Goal: Transaction & Acquisition: Purchase product/service

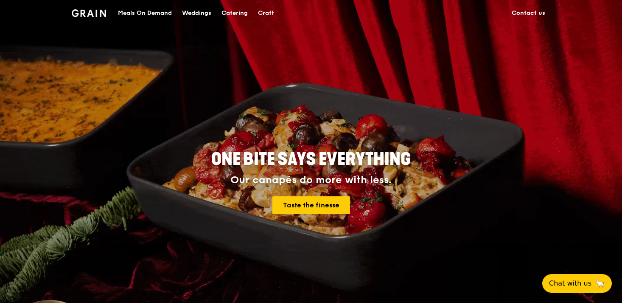
click at [155, 15] on div "Meals On Demand" at bounding box center [145, 12] width 54 height 25
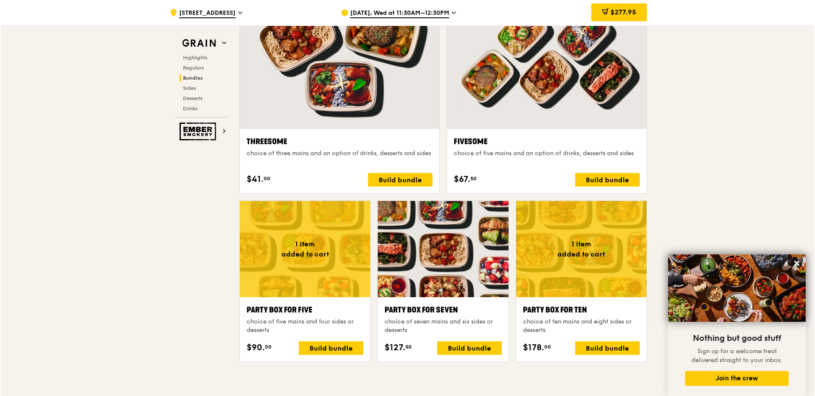
scroll to position [1653, 0]
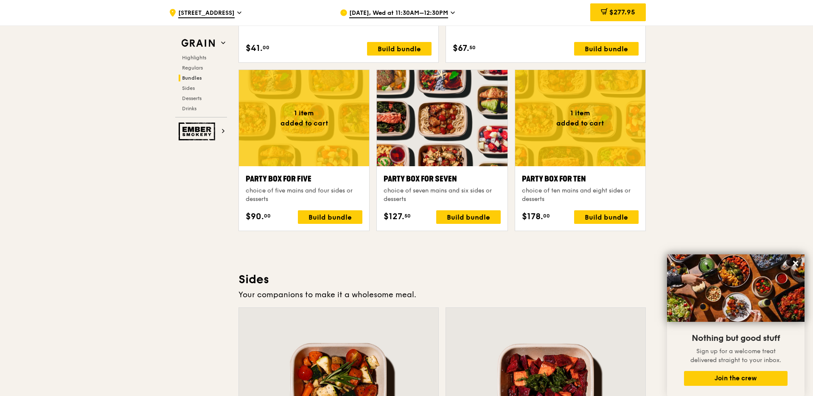
click at [580, 136] on div at bounding box center [580, 118] width 130 height 96
click at [439, 128] on div at bounding box center [442, 118] width 130 height 96
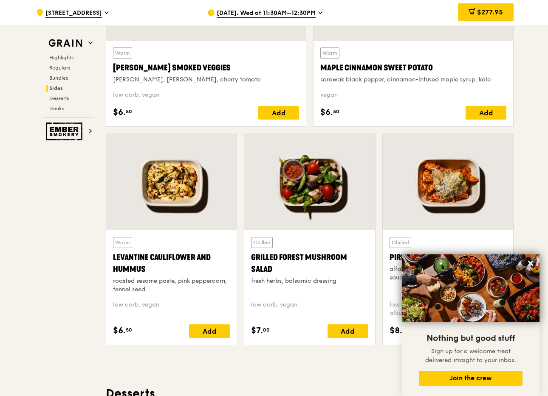
scroll to position [2058, 0]
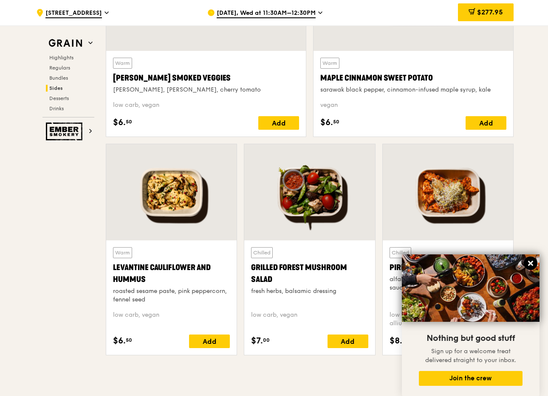
click at [528, 264] on icon at bounding box center [530, 264] width 8 height 8
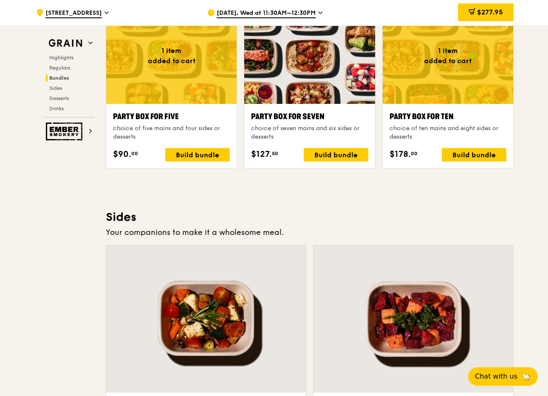
scroll to position [1718, 0]
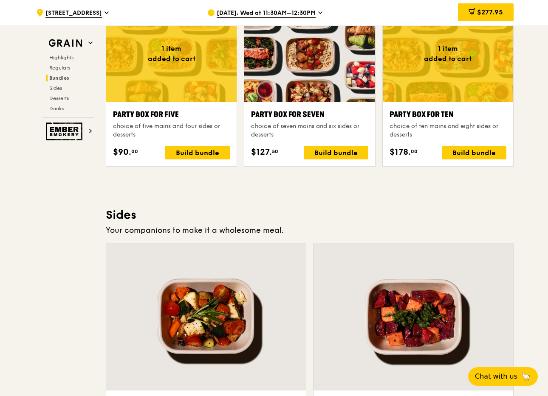
click at [312, 88] on div at bounding box center [309, 54] width 130 height 96
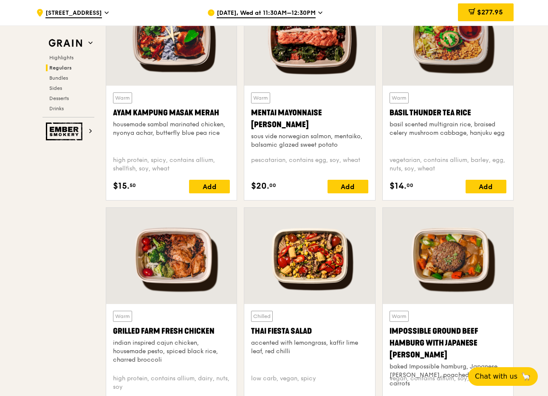
scroll to position [799, 0]
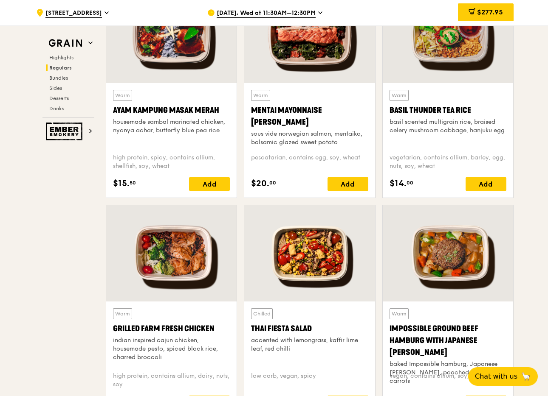
click at [268, 302] on div "accented with lemongrass, kaffir lime leaf, red chilli" at bounding box center [309, 345] width 117 height 17
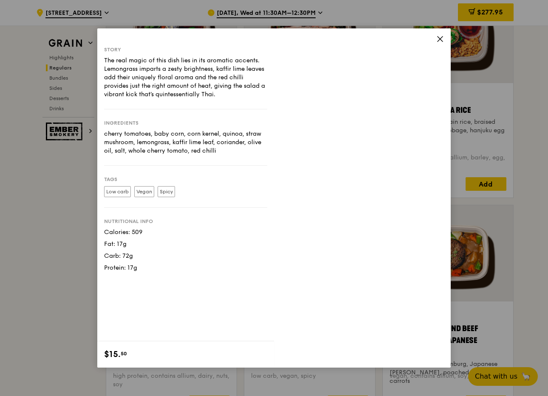
click at [268, 302] on div "accented with lemongrass, kaffir lime leaf, red chilli" at bounding box center [309, 345] width 117 height 17
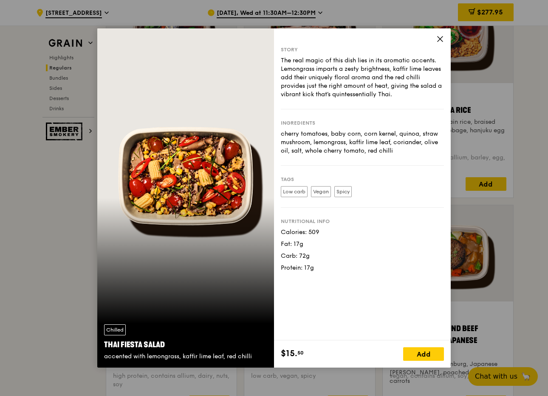
click at [325, 144] on div "cherry tomatoes, baby corn, corn kernel, quinoa, straw mushroom, lemongrass, ka…" at bounding box center [362, 142] width 163 height 25
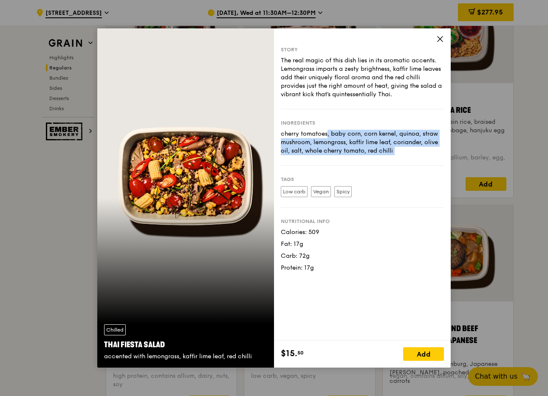
click at [325, 144] on div "cherry tomatoes, baby corn, corn kernel, quinoa, straw mushroom, lemongrass, ka…" at bounding box center [362, 142] width 163 height 25
copy div "cherry tomatoes, baby corn, corn kernel, quinoa, straw mushroom, lemongrass, ka…"
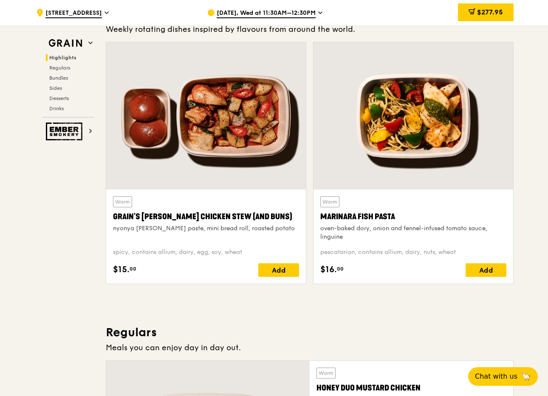
scroll to position [199, 0]
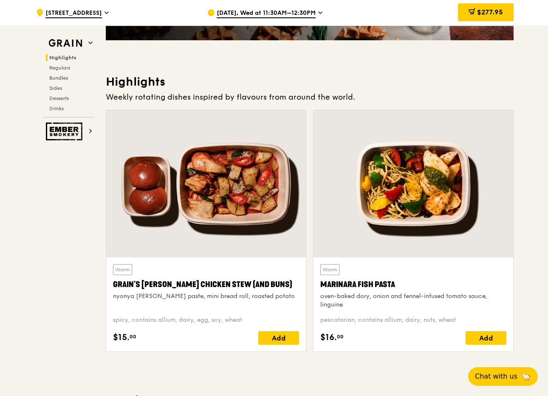
click at [242, 188] on div at bounding box center [206, 183] width 200 height 147
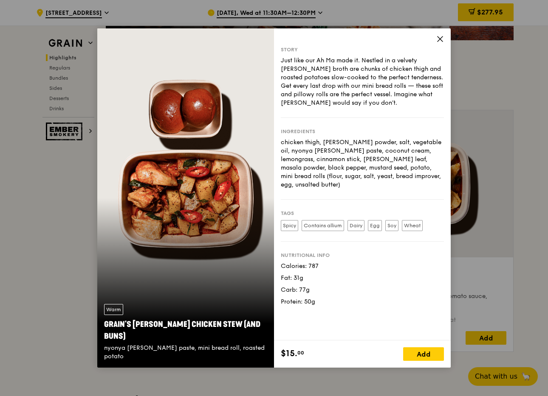
click at [318, 158] on div "chicken thigh, [PERSON_NAME] powder, salt, vegetable oil, nyonya [PERSON_NAME] …" at bounding box center [362, 163] width 163 height 51
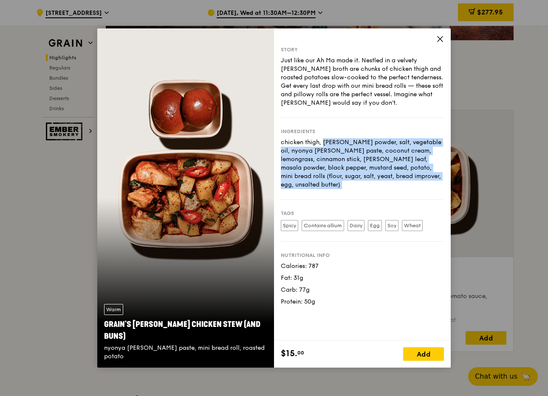
click at [318, 158] on div "chicken thigh, [PERSON_NAME] powder, salt, vegetable oil, nyonya [PERSON_NAME] …" at bounding box center [362, 163] width 163 height 51
copy div "chicken thigh, [PERSON_NAME] powder, salt, vegetable oil, nyonya [PERSON_NAME] …"
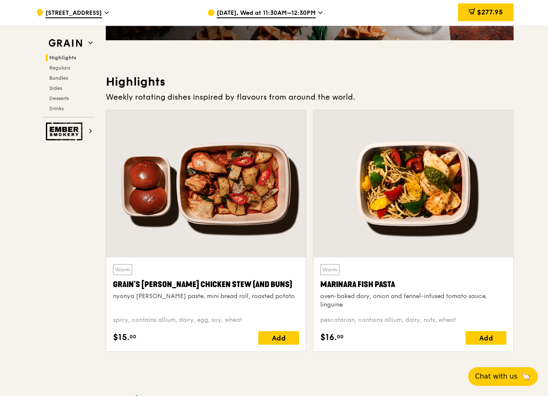
click at [430, 202] on div at bounding box center [413, 183] width 200 height 147
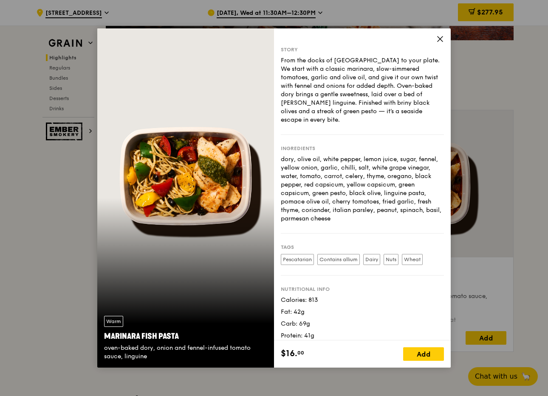
click at [315, 175] on div "dory, olive oil, white pepper, lemon juice, sugar, fennel, yellow onion, garlic…" at bounding box center [362, 189] width 163 height 68
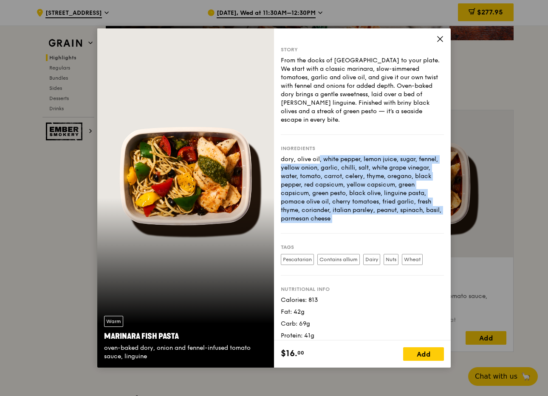
click at [315, 175] on div "dory, olive oil, white pepper, lemon juice, sugar, fennel, yellow onion, garlic…" at bounding box center [362, 189] width 163 height 68
copy div "dory, olive oil, white pepper, lemon juice, sugar, fennel, yellow onion, garlic…"
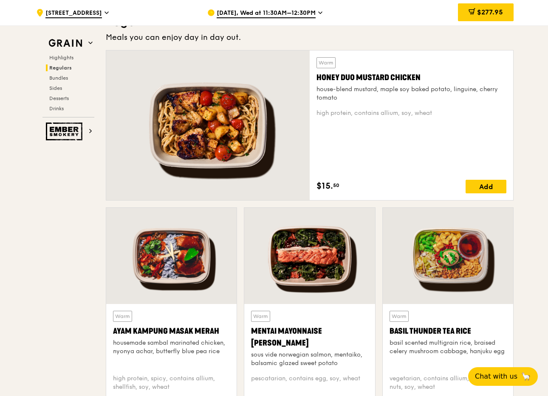
scroll to position [626, 0]
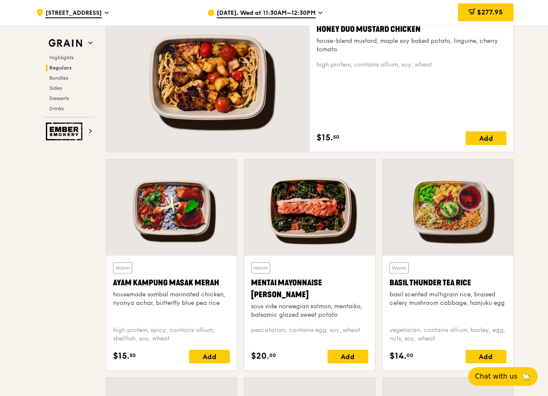
click at [439, 217] on div at bounding box center [447, 208] width 130 height 96
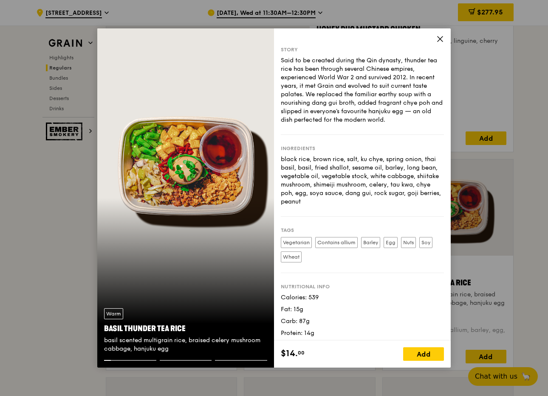
click at [353, 177] on div "black rice, brown rice, salt, ku chye, spring onion, thai basil, basil, fried s…" at bounding box center [362, 180] width 163 height 51
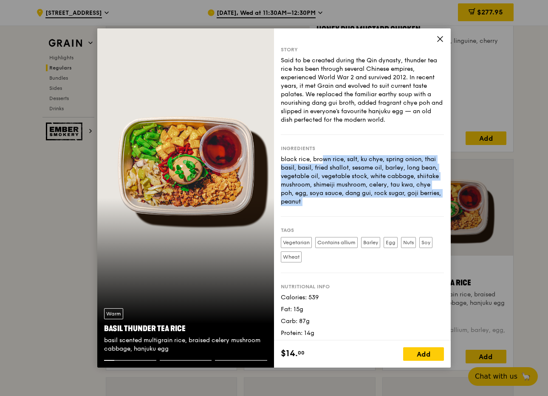
click at [353, 177] on div "black rice, brown rice, salt, ku chye, spring onion, thai basil, basil, fried s…" at bounding box center [362, 180] width 163 height 51
copy div "black rice, brown rice, salt, ku chye, spring onion, thai basil, basil, fried s…"
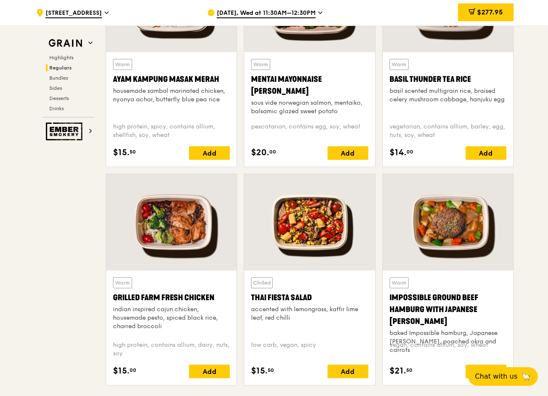
scroll to position [855, 0]
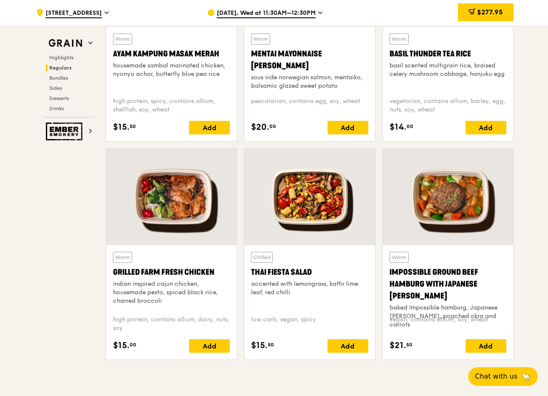
click at [188, 218] on div at bounding box center [171, 197] width 130 height 96
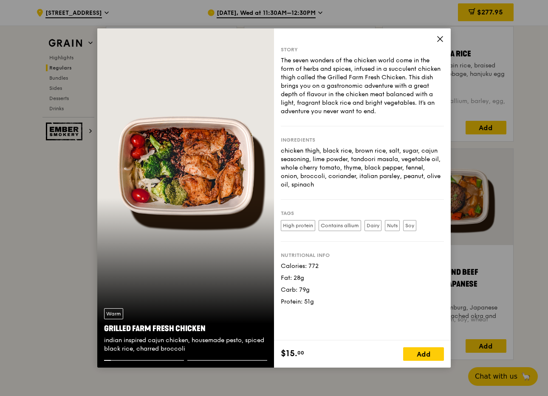
click at [328, 176] on div "chicken thigh, black rice, brown rice, salt, sugar, cajun seasoning, lime powde…" at bounding box center [362, 168] width 163 height 42
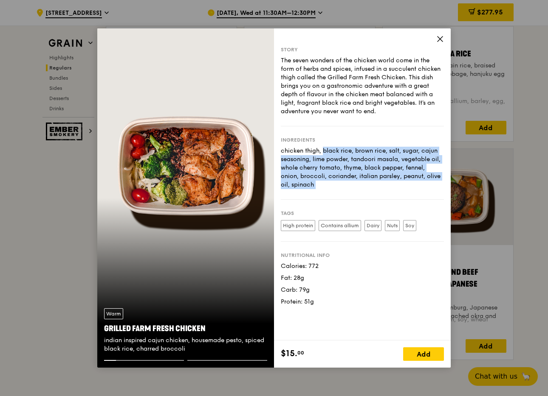
click at [328, 176] on div "chicken thigh, black rice, brown rice, salt, sugar, cajun seasoning, lime powde…" at bounding box center [362, 168] width 163 height 42
copy div "chicken thigh, black rice, brown rice, salt, sugar, cajun seasoning, lime powde…"
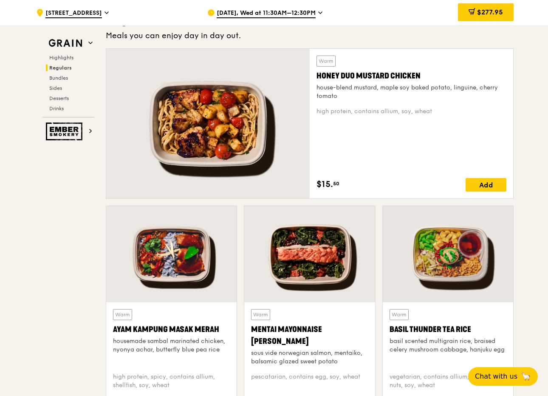
scroll to position [517, 0]
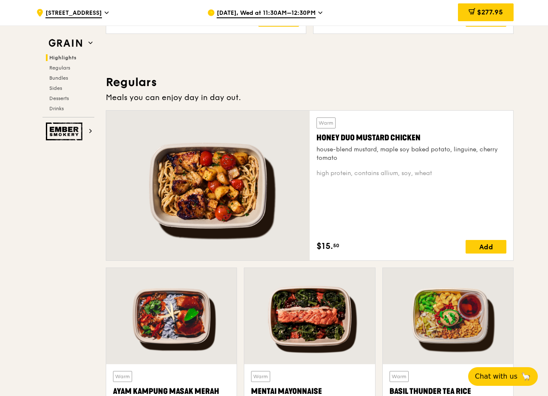
click at [209, 197] on div at bounding box center [207, 186] width 203 height 150
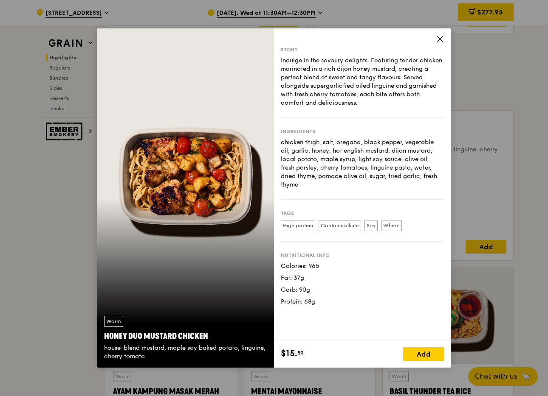
click at [389, 162] on div "chicken thigh, salt, oregano, black pepper, vegetable oil, garlic, honey, hot e…" at bounding box center [362, 163] width 163 height 51
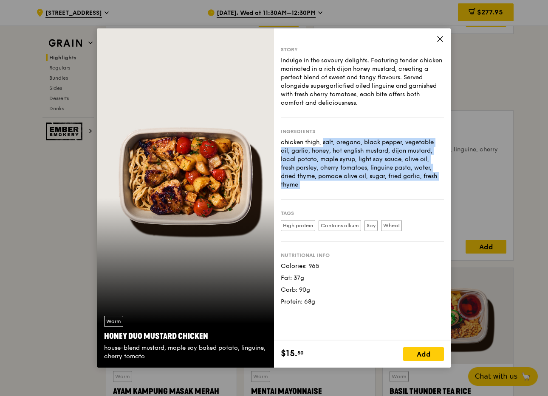
click at [389, 162] on div "chicken thigh, salt, oregano, black pepper, vegetable oil, garlic, honey, hot e…" at bounding box center [362, 163] width 163 height 51
copy div "chicken thigh, salt, oregano, black pepper, vegetable oil, garlic, honey, hot e…"
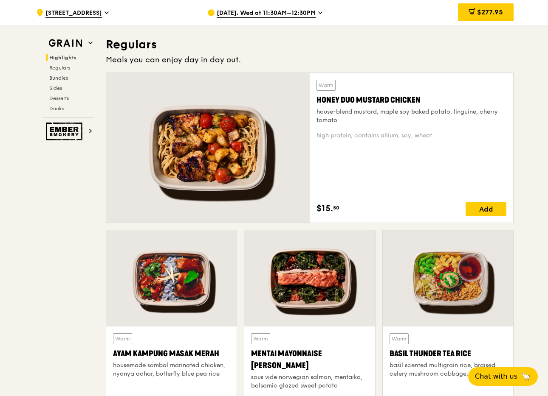
scroll to position [557, 0]
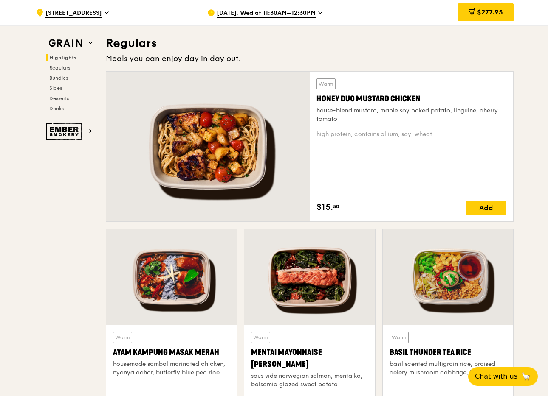
click at [193, 256] on div at bounding box center [171, 277] width 130 height 96
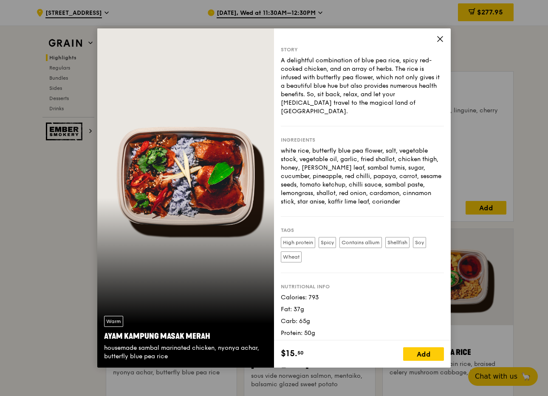
click at [327, 172] on div "white rice, butterfly blue pea flower, salt, vegetable stock, vegetable oil, ga…" at bounding box center [362, 176] width 163 height 59
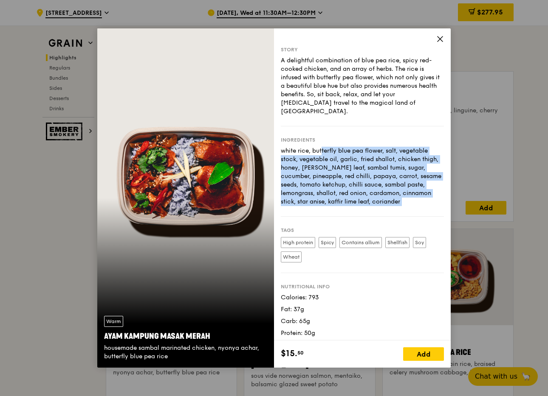
click at [327, 172] on div "white rice, butterfly blue pea flower, salt, vegetable stock, vegetable oil, ga…" at bounding box center [362, 176] width 163 height 59
copy div "white rice, butterfly blue pea flower, salt, vegetable stock, vegetable oil, ga…"
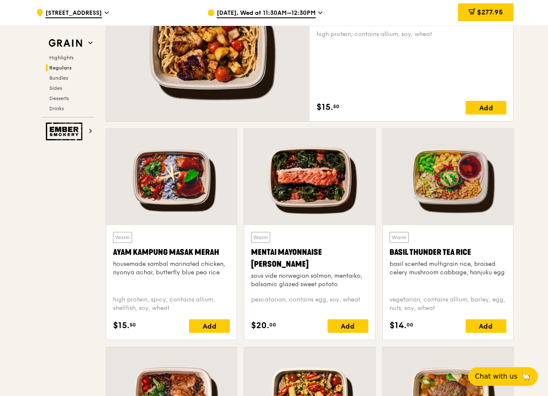
scroll to position [658, 0]
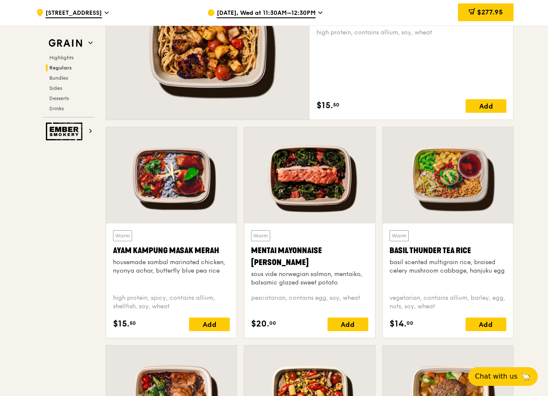
click at [309, 193] on div at bounding box center [309, 175] width 130 height 96
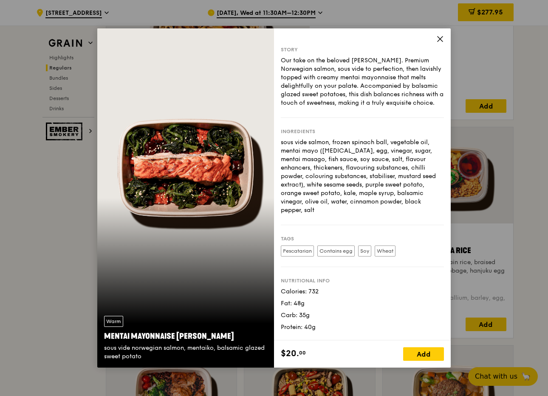
click at [338, 174] on div "sous vide salmon, frozen spinach ball, vegetable oil, mentai mayo ([MEDICAL_DAT…" at bounding box center [362, 176] width 163 height 76
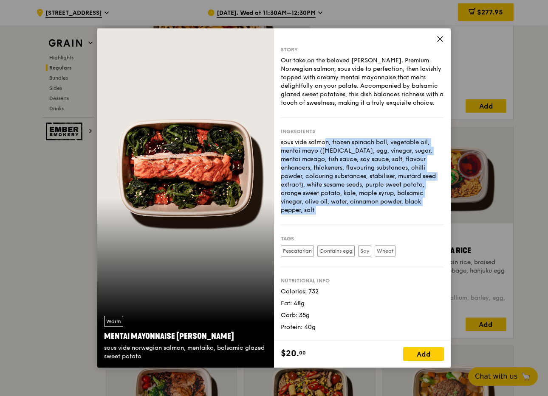
click at [338, 174] on div "sous vide salmon, frozen spinach ball, vegetable oil, mentai mayo ([MEDICAL_DAT…" at bounding box center [362, 176] width 163 height 76
copy div "sous vide salmon, frozen spinach ball, vegetable oil, mentai mayo ([MEDICAL_DAT…"
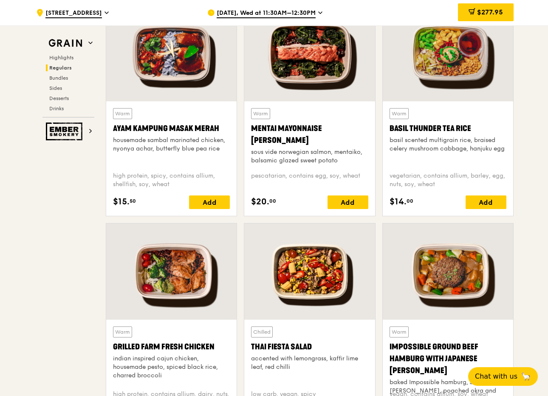
scroll to position [812, 0]
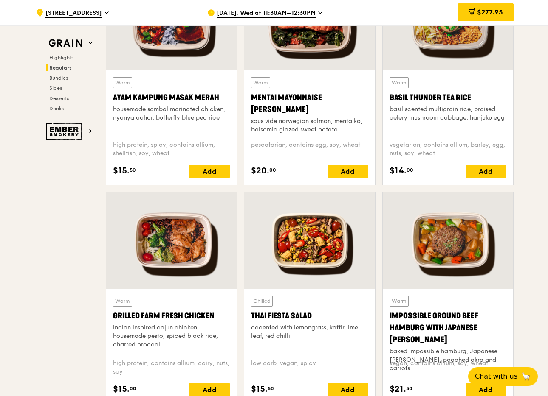
click at [433, 245] on div at bounding box center [447, 241] width 130 height 96
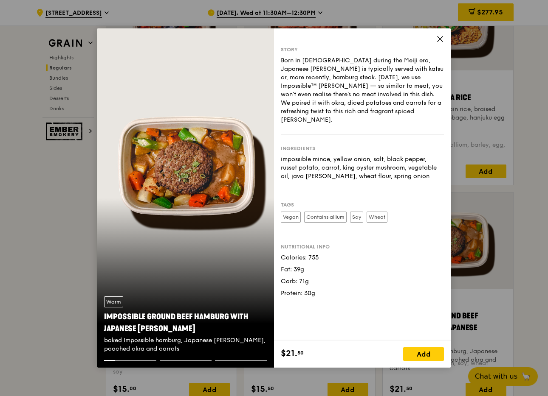
click at [338, 166] on div "impossible mince, yellow onion, salt, black pepper, russet potato, carrot, king…" at bounding box center [362, 167] width 163 height 25
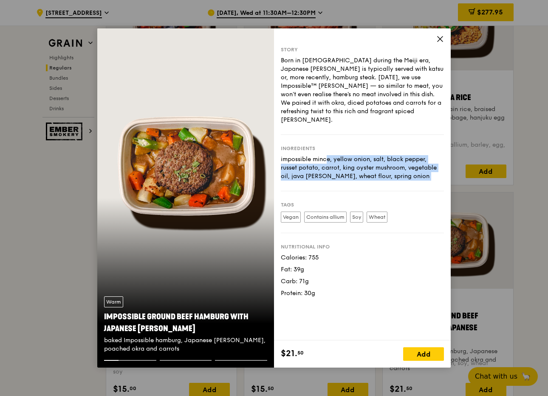
click at [338, 166] on div "impossible mince, yellow onion, salt, black pepper, russet potato, carrot, king…" at bounding box center [362, 167] width 163 height 25
copy div "impossible mince, yellow onion, salt, black pepper, russet potato, carrot, king…"
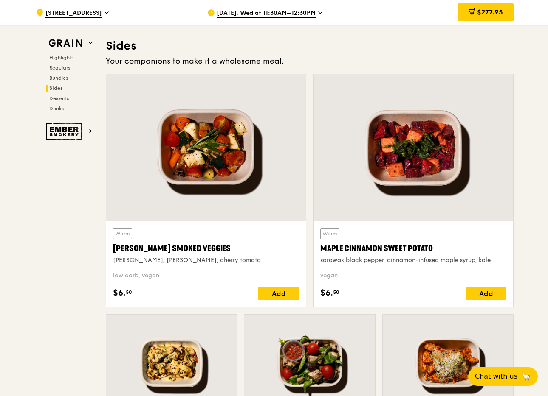
scroll to position [1892, 0]
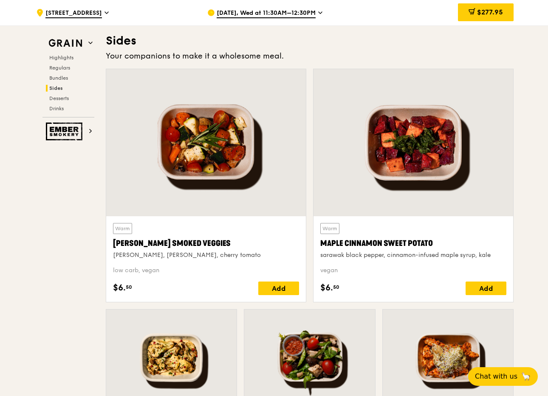
click at [214, 173] on div at bounding box center [206, 142] width 200 height 147
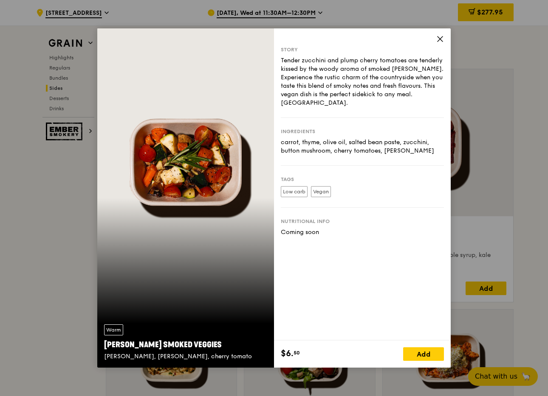
click at [232, 166] on div "Warm [PERSON_NAME] Smoked Veggies [PERSON_NAME], cherry tomato" at bounding box center [185, 198] width 177 height 340
click at [337, 149] on div "carrot, thyme, olive oil, salted bean paste, zucchini, button mushroom, cherry …" at bounding box center [362, 146] width 163 height 17
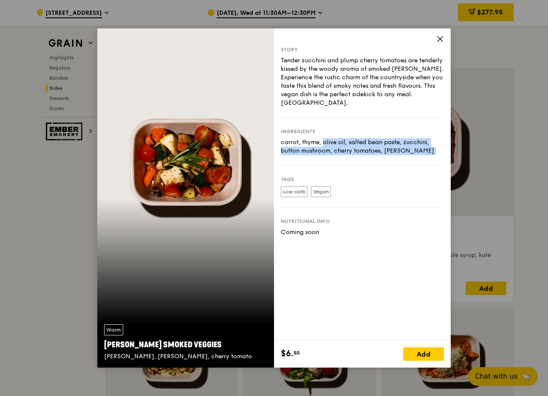
click at [337, 149] on div "carrot, thyme, olive oil, salted bean paste, zucchini, button mushroom, cherry …" at bounding box center [362, 146] width 163 height 17
copy div "carrot, thyme, olive oil, salted bean paste, zucchini, button mushroom, cherry …"
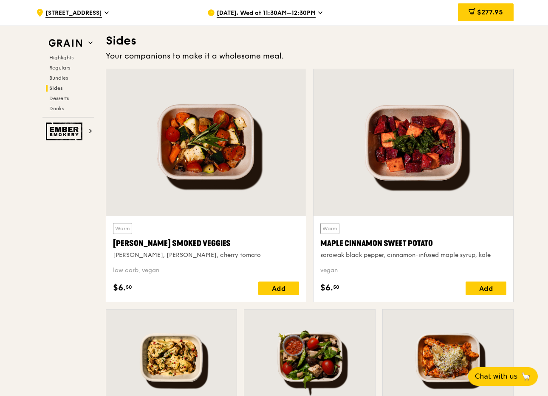
click at [432, 155] on div at bounding box center [413, 142] width 200 height 147
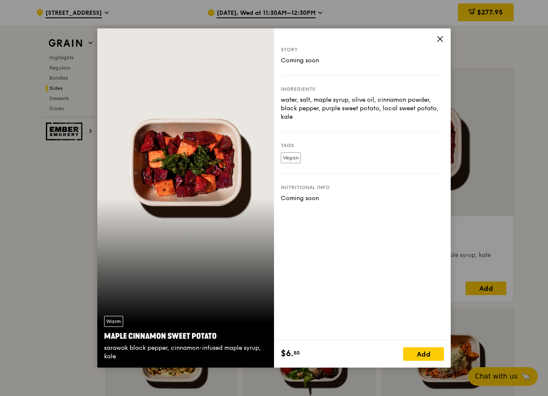
click at [321, 109] on div "water, salt, maple syrup, olive oil, cinnamon powder, black pepper, purple swee…" at bounding box center [362, 108] width 163 height 25
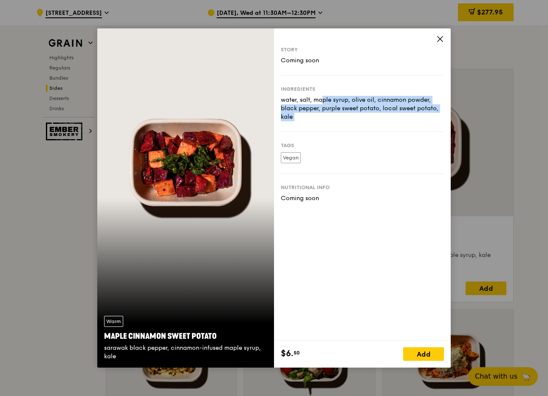
click at [321, 109] on div "water, salt, maple syrup, olive oil, cinnamon powder, black pepper, purple swee…" at bounding box center [362, 108] width 163 height 25
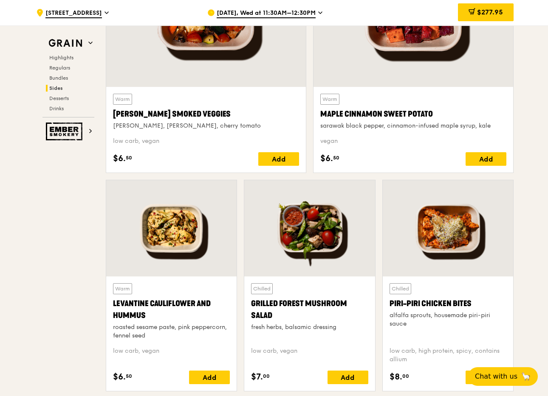
scroll to position [2065, 0]
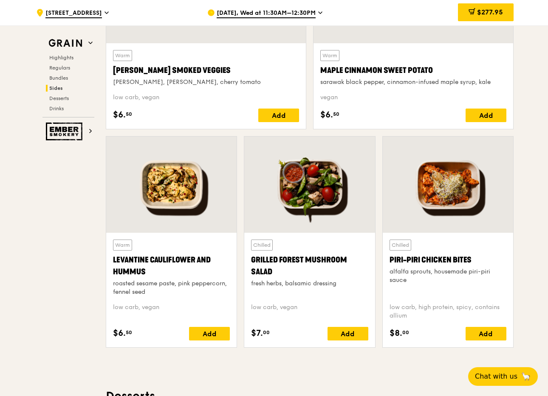
click at [188, 191] on div at bounding box center [171, 185] width 130 height 96
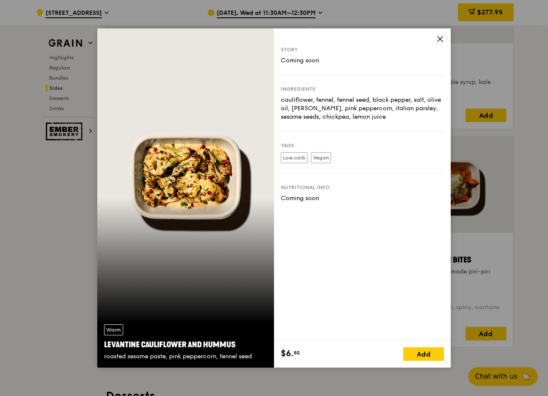
click at [312, 107] on div "cauliflower, fennel, fennel seed, black pepper, salt, olive oil, [PERSON_NAME],…" at bounding box center [362, 108] width 163 height 25
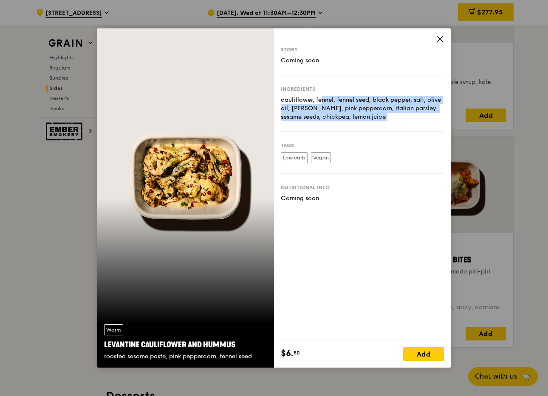
click at [312, 107] on div "cauliflower, fennel, fennel seed, black pepper, salt, olive oil, [PERSON_NAME],…" at bounding box center [362, 108] width 163 height 25
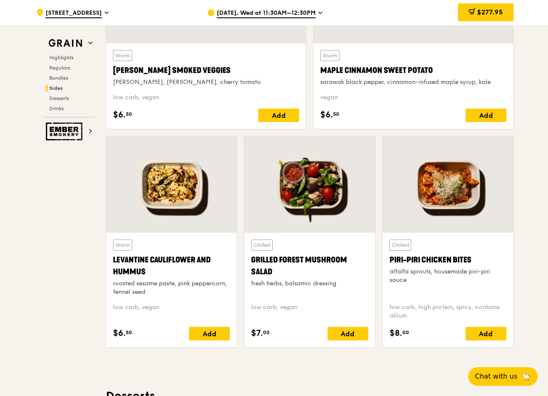
click at [298, 197] on div at bounding box center [309, 185] width 130 height 96
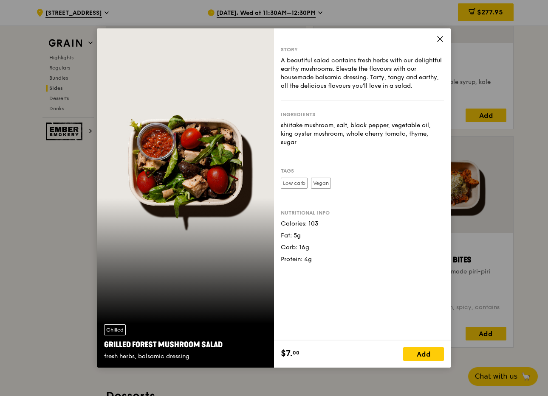
click at [354, 136] on div "shiitake mushroom, salt, black pepper, vegetable oil, king oyster mushroom, who…" at bounding box center [362, 133] width 163 height 25
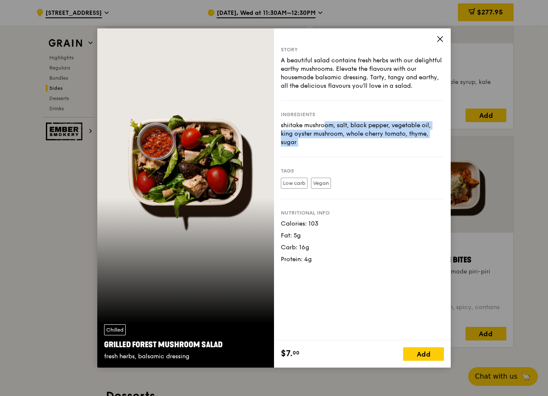
click at [354, 136] on div "shiitake mushroom, salt, black pepper, vegetable oil, king oyster mushroom, who…" at bounding box center [362, 133] width 163 height 25
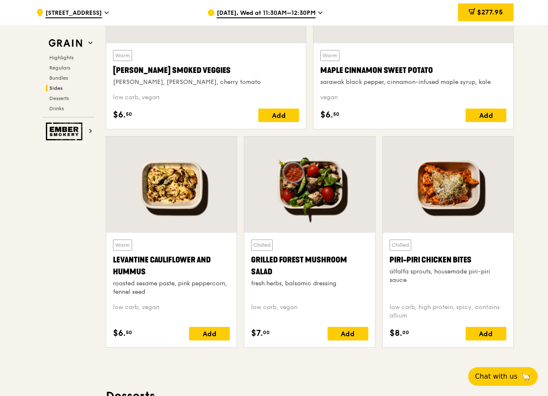
click at [468, 205] on div at bounding box center [447, 185] width 130 height 96
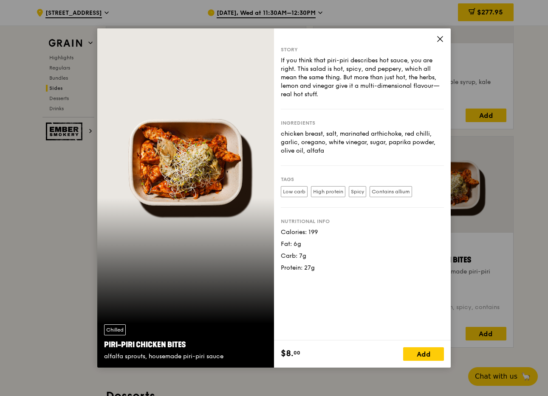
click at [317, 152] on div "chicken breast, salt, marinated arthichoke, red chilli, garlic, oregano, white …" at bounding box center [362, 142] width 163 height 25
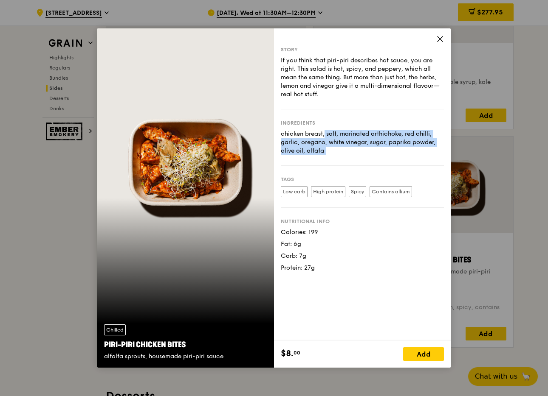
click at [317, 152] on div "chicken breast, salt, marinated arthichoke, red chilli, garlic, oregano, white …" at bounding box center [362, 142] width 163 height 25
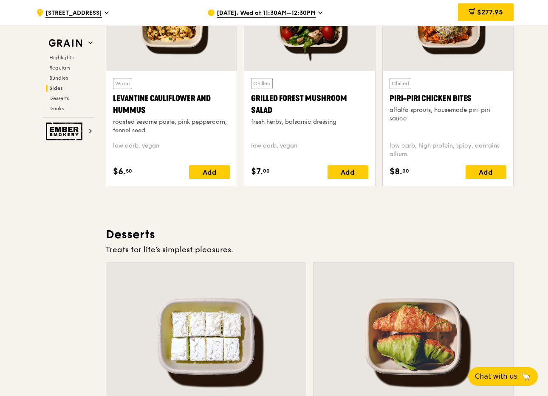
scroll to position [2342, 0]
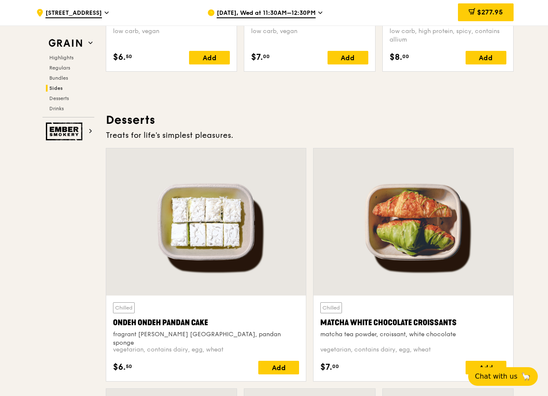
click at [203, 227] on div at bounding box center [206, 222] width 200 height 147
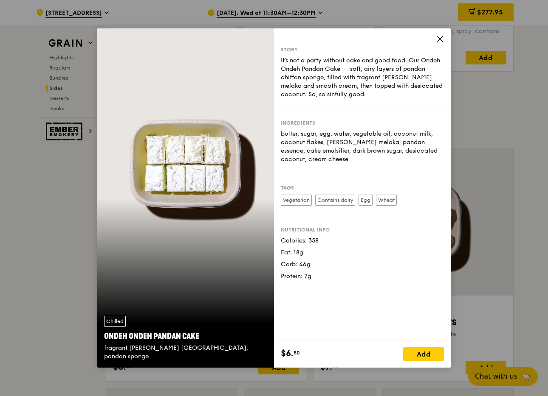
click at [328, 152] on div "butter, sugar, egg, water, vegetable oil, coconut milk, coconut flakes, [PERSON…" at bounding box center [362, 147] width 163 height 34
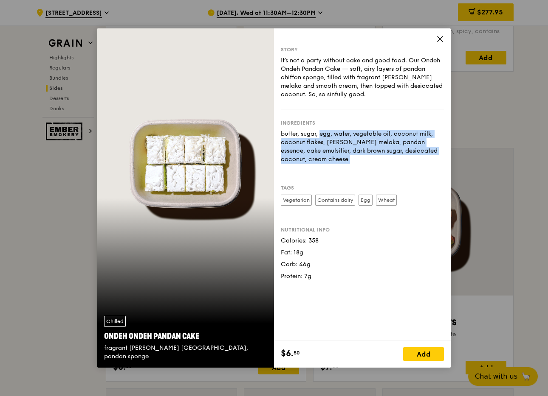
click at [328, 152] on div "butter, sugar, egg, water, vegetable oil, coconut milk, coconut flakes, [PERSON…" at bounding box center [362, 147] width 163 height 34
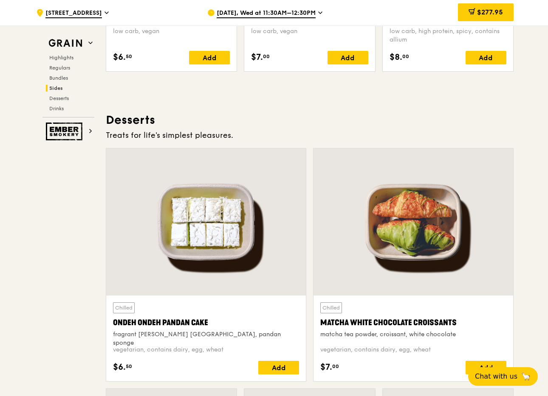
click at [447, 279] on div at bounding box center [413, 222] width 200 height 147
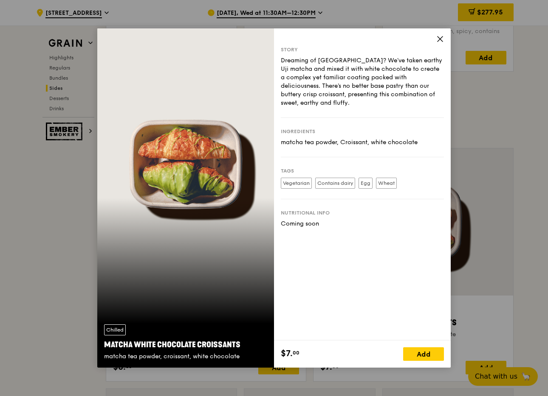
click at [356, 138] on div "Ingredients matcha tea powder, Croissant, white chocolate" at bounding box center [362, 137] width 163 height 39
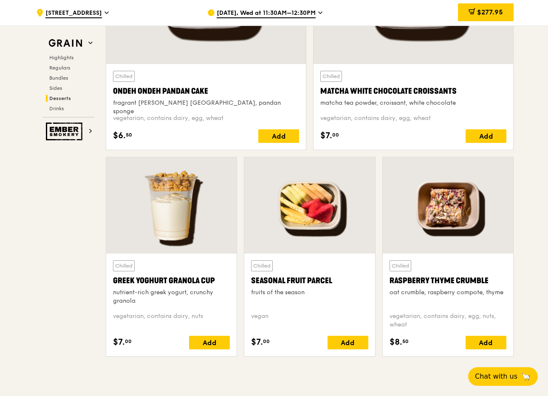
scroll to position [2601, 0]
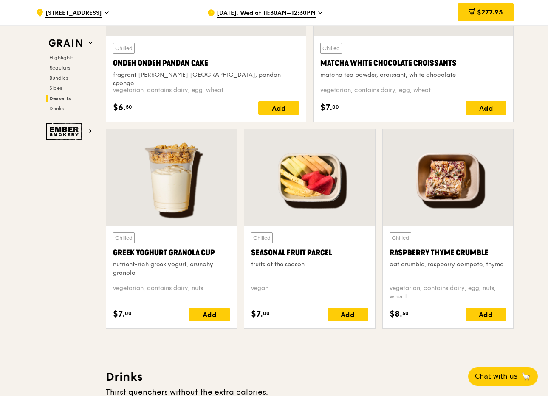
click at [208, 191] on div at bounding box center [171, 177] width 130 height 96
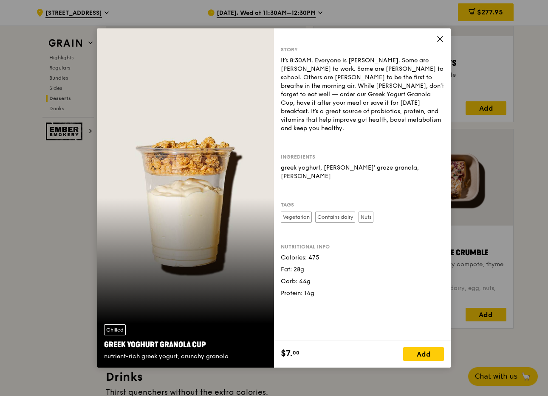
click at [342, 164] on div "greek yoghurt, [PERSON_NAME]' graze granola, [PERSON_NAME]" at bounding box center [362, 172] width 163 height 17
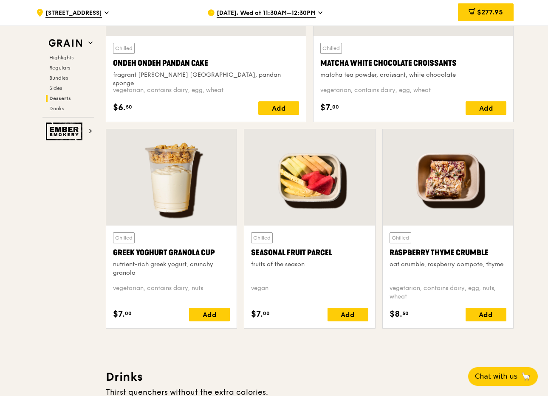
click at [310, 183] on div at bounding box center [309, 177] width 130 height 96
click at [458, 189] on div at bounding box center [447, 177] width 130 height 96
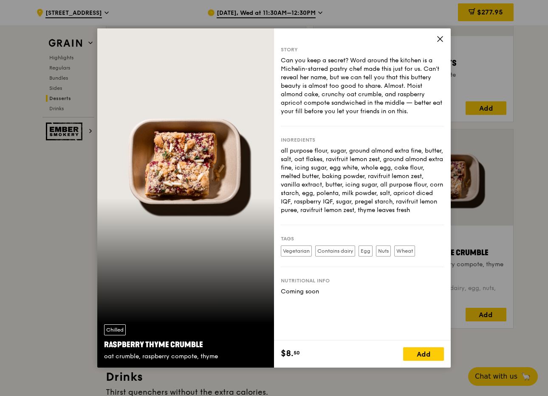
click at [332, 190] on div "all purpose flour, sugar, ground almond extra fine, butter, salt, oat flakes, r…" at bounding box center [362, 181] width 163 height 68
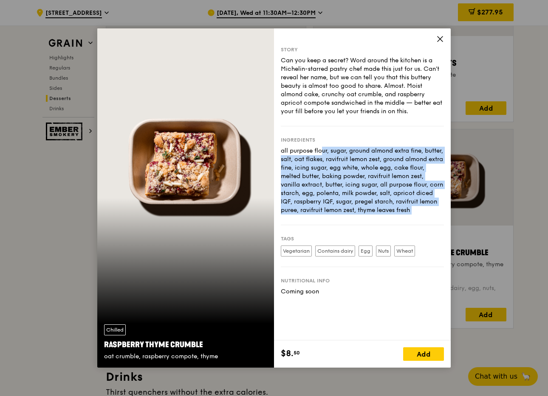
click at [332, 190] on div "all purpose flour, sugar, ground almond extra fine, butter, salt, oat flakes, r…" at bounding box center [362, 181] width 163 height 68
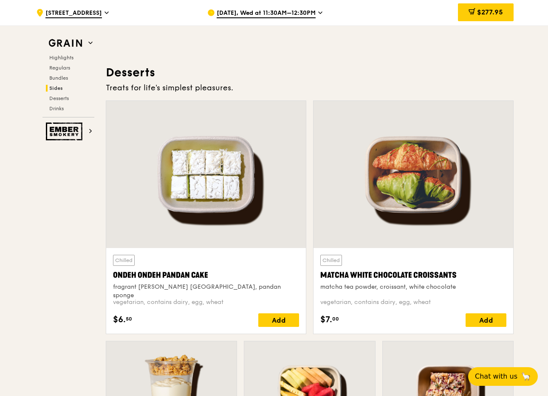
scroll to position [2381, 0]
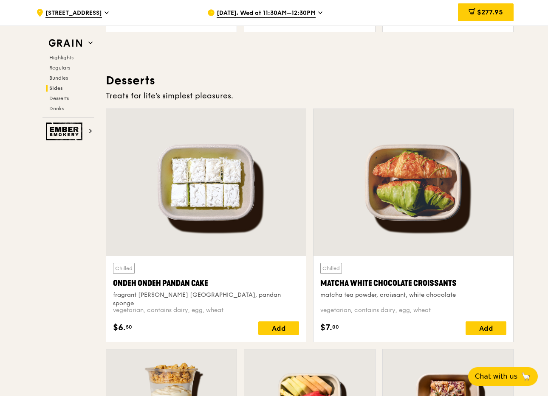
click at [270, 17] on span "[DATE], Wed at 11:30AM–12:30PM" at bounding box center [265, 13] width 99 height 9
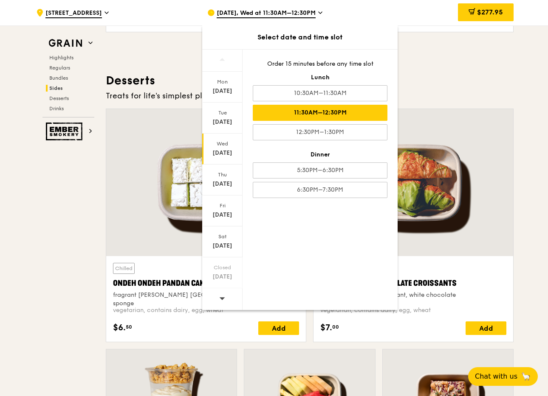
click at [279, 115] on div "11:30AM–12:30PM" at bounding box center [320, 113] width 135 height 16
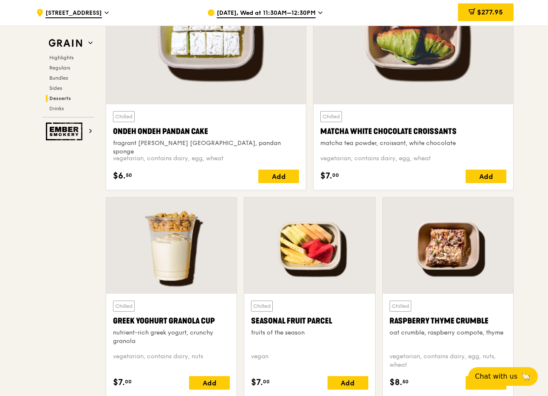
scroll to position [2570, 0]
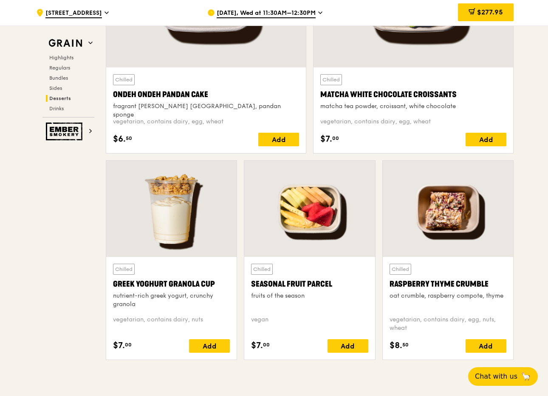
click at [82, 132] on img at bounding box center [65, 132] width 39 height 18
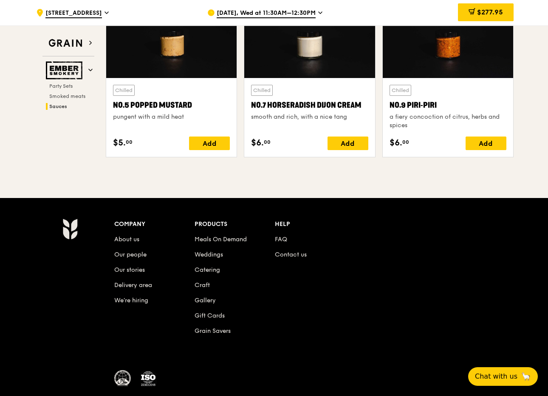
scroll to position [994, 0]
